Goal: Find specific page/section: Find specific page/section

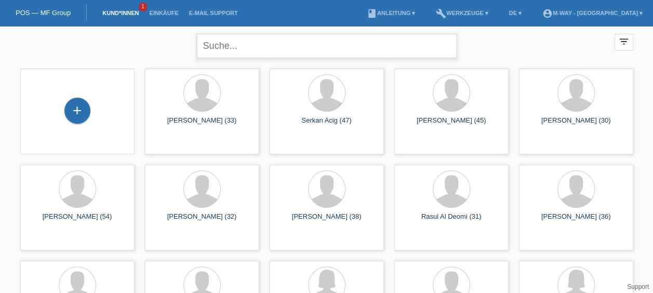
click at [323, 45] on input "text" at bounding box center [327, 46] width 260 height 24
type input "k"
type input "[PERSON_NAME]"
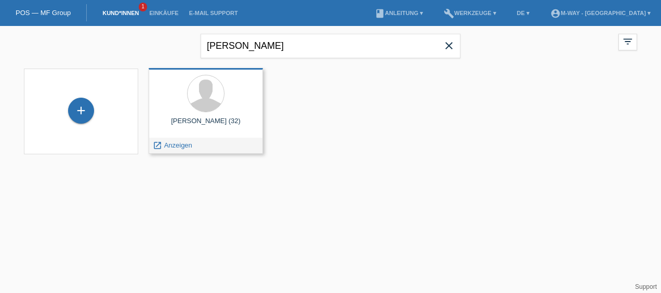
click at [218, 116] on div "[PERSON_NAME] (32) launch Anzeigen" at bounding box center [206, 111] width 114 height 86
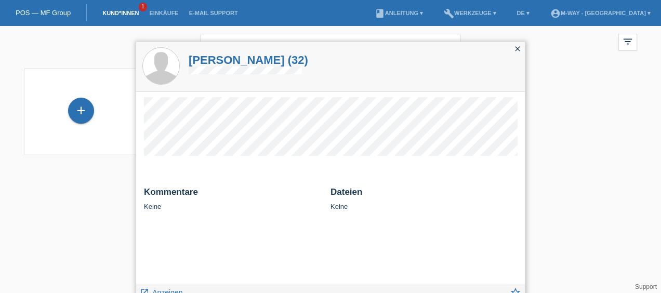
click at [516, 47] on icon "close" at bounding box center [518, 49] width 8 height 8
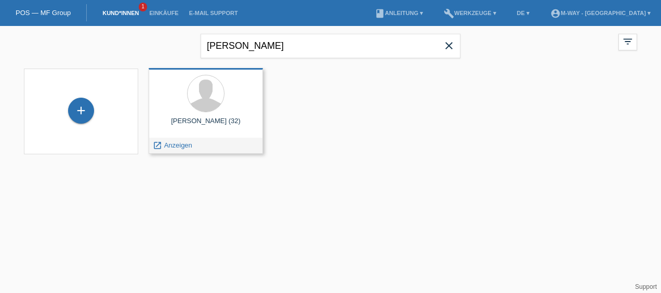
click at [201, 140] on div "launch Anzeigen" at bounding box center [205, 146] width 113 height 16
click at [178, 142] on span "Anzeigen" at bounding box center [178, 145] width 28 height 8
